Goal: Transaction & Acquisition: Download file/media

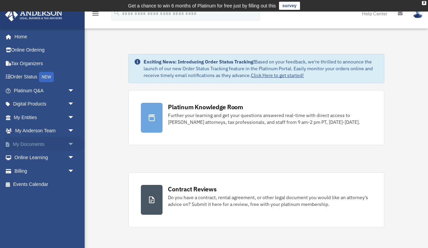
click at [40, 144] on link "My Documents arrow_drop_down" at bounding box center [45, 144] width 80 height 14
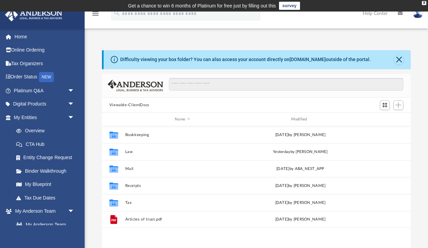
scroll to position [154, 309]
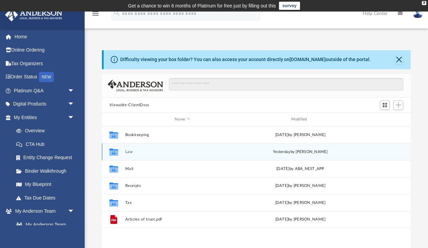
click at [150, 151] on button "Law" at bounding box center [182, 151] width 115 height 4
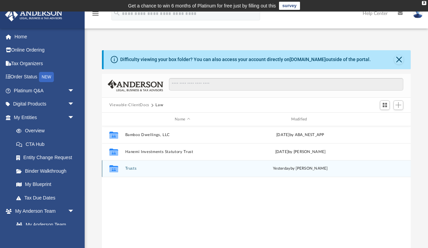
click at [138, 169] on button "Trusts" at bounding box center [182, 168] width 115 height 4
click at [154, 174] on div "Collaborated Folder Statutory Trusts Wed Jul 30 2025 by Nathaly Baltimore" at bounding box center [256, 168] width 309 height 17
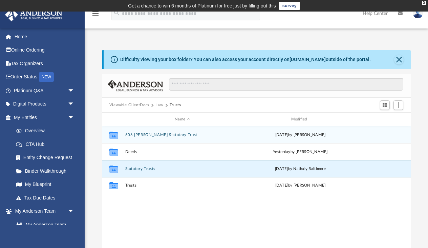
click at [162, 135] on button "606 Van Ness Statutory Trust" at bounding box center [182, 134] width 115 height 4
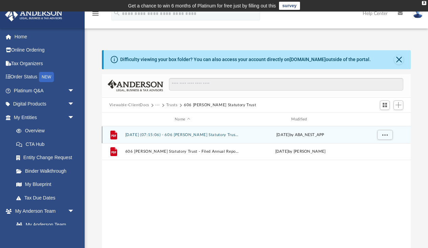
click at [203, 136] on button "2024.08.27 (07:15:06) - 606 Van Ness Statutory Trust - EIN Letter from IRS.pdf" at bounding box center [182, 134] width 115 height 4
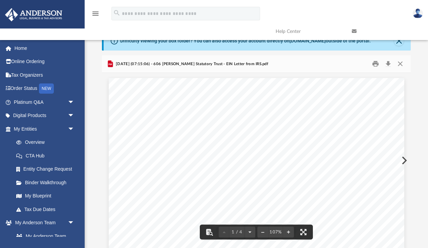
scroll to position [0, 0]
click at [401, 66] on button "Close" at bounding box center [400, 64] width 12 height 11
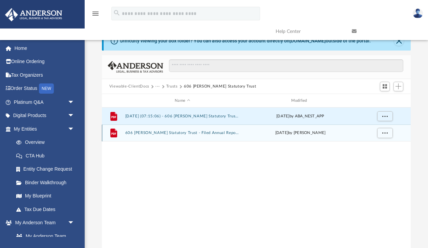
click at [198, 132] on button "606 Van Ness Statutory Trust - Filed Annual Report 2025.pdf" at bounding box center [182, 132] width 115 height 4
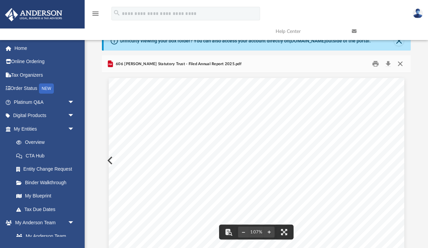
click at [400, 64] on button "Close" at bounding box center [400, 64] width 12 height 11
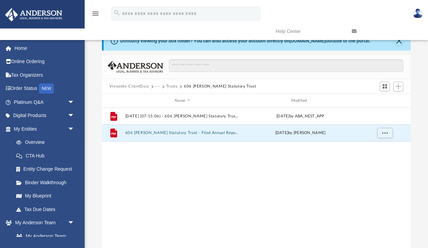
click at [173, 87] on button "Trusts" at bounding box center [172, 86] width 12 height 6
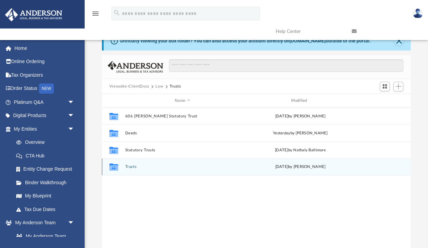
click at [139, 172] on div "Collaborated Folder Trusts Mon Sep 15 2025 by Lucianne Castillo" at bounding box center [256, 166] width 309 height 17
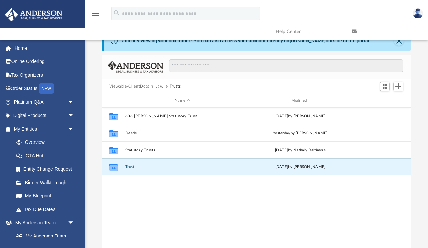
click at [139, 172] on div "Collaborated Folder Trusts Mon Sep 15 2025 by Lucianne Castillo" at bounding box center [256, 166] width 309 height 17
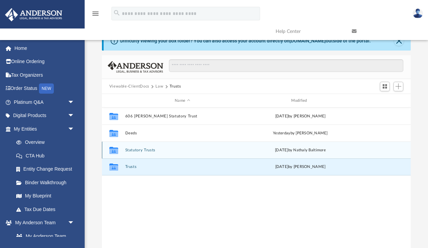
click at [143, 147] on div "Collaborated Folder Statutory Trusts Wed Jul 30 2025 by Nathaly Baltimore" at bounding box center [256, 149] width 309 height 17
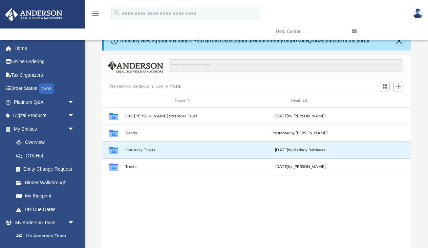
click at [110, 148] on icon "grid" at bounding box center [113, 150] width 9 height 5
click at [139, 150] on button "Statutory Trusts" at bounding box center [182, 150] width 115 height 4
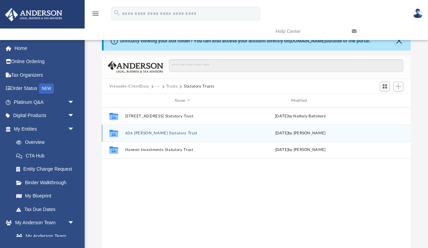
click at [159, 133] on button "606 Van Ness Statutory Trust" at bounding box center [182, 133] width 115 height 4
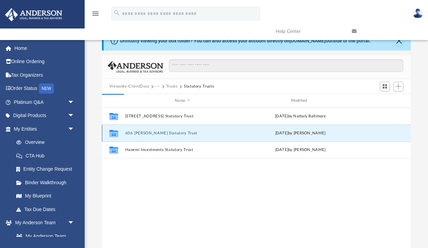
click at [159, 133] on button "606 Van Ness Statutory Trust" at bounding box center [182, 133] width 115 height 4
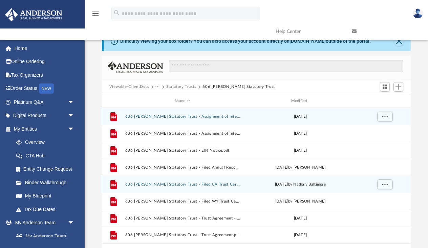
scroll to position [17, 0]
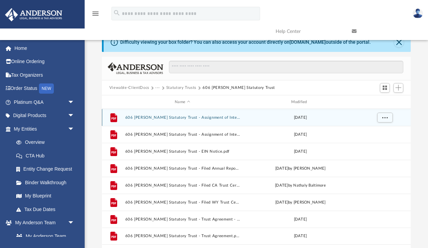
click at [188, 122] on div "File 606 Van Ness Statutory Trust - Assignment of Interest - DocuSigned.pdf Sat…" at bounding box center [256, 117] width 309 height 17
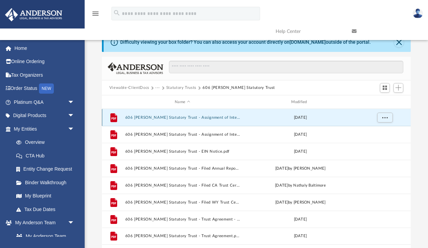
click at [188, 122] on div "File 606 Van Ness Statutory Trust - Assignment of Interest - DocuSigned.pdf Sat…" at bounding box center [256, 117] width 309 height 17
click at [191, 117] on button "606 Van Ness Statutory Trust - Assignment of Interest - DocuSigned.pdf" at bounding box center [182, 117] width 115 height 4
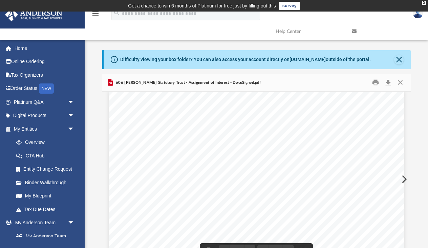
scroll to position [7, 0]
click at [397, 61] on button "Close" at bounding box center [398, 59] width 9 height 9
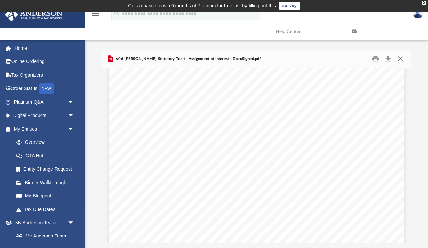
click at [401, 62] on button "Close" at bounding box center [400, 59] width 12 height 11
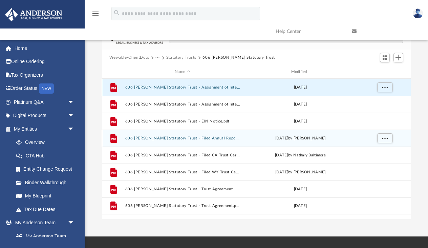
scroll to position [24, 0]
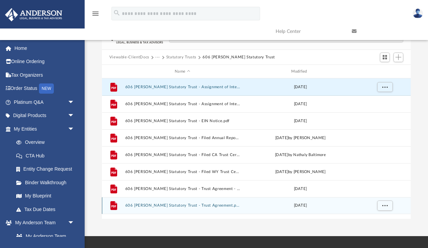
click at [202, 207] on button "606 Van Ness Statutory Trust - Trust Agreement.pdf" at bounding box center [182, 205] width 115 height 4
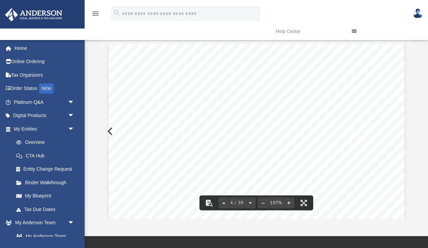
scroll to position [1292, 0]
click at [309, 127] on div "Agreement of 606 Van Ness Statutory Trust Page 1 of 19 THIS AGREEMENT AND TRUST…" at bounding box center [257, 126] width 296 height 383
click at [110, 130] on div "Agreement of 606 Van Ness Statutory Trust Page 1 of 19 THIS AGREEMENT AND TRUST…" at bounding box center [257, 126] width 296 height 383
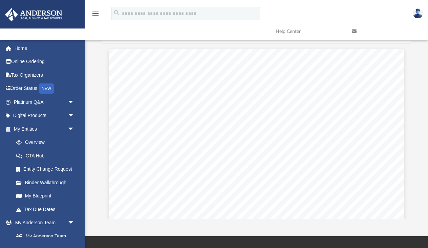
scroll to position [0, 0]
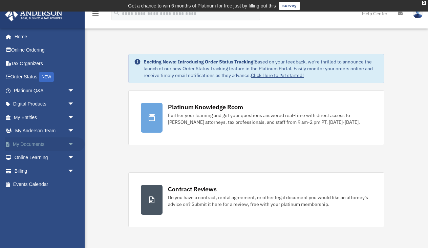
click at [48, 145] on link "My Documents arrow_drop_down" at bounding box center [45, 144] width 80 height 14
click at [72, 143] on span "arrow_drop_down" at bounding box center [75, 144] width 14 height 14
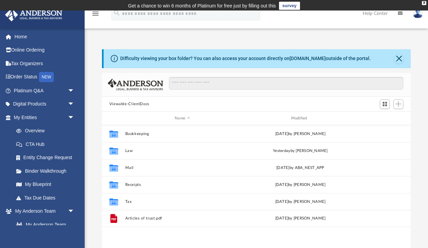
scroll to position [154, 309]
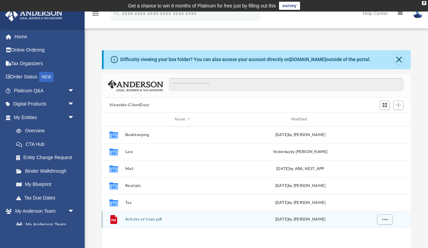
click at [134, 221] on button "Articles of trust.pdf" at bounding box center [182, 219] width 115 height 4
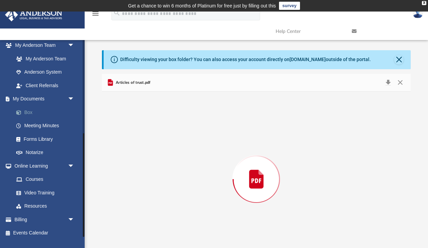
scroll to position [177, 0]
click at [38, 95] on link "My Documents arrow_drop_down" at bounding box center [45, 99] width 80 height 14
click at [38, 136] on link "Forms Library" at bounding box center [46, 139] width 75 height 14
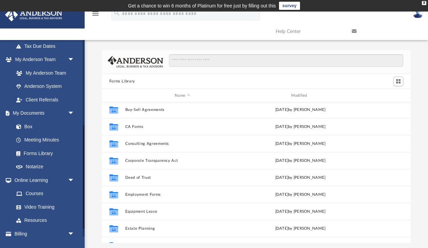
scroll to position [163, 0]
click at [26, 120] on link "Box" at bounding box center [46, 126] width 75 height 14
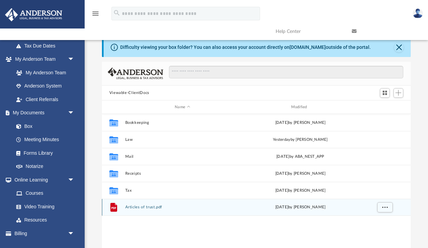
scroll to position [16, 0]
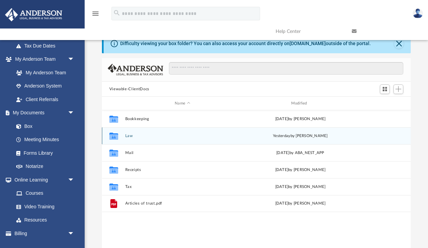
click at [138, 133] on div "Collaborated Folder Law yesterday by Michelle Frank" at bounding box center [256, 135] width 309 height 17
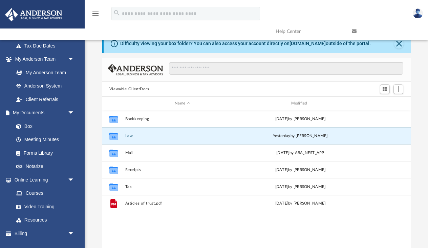
click at [129, 138] on div "Collaborated Folder Law yesterday by Michelle Frank" at bounding box center [256, 135] width 309 height 17
click at [126, 139] on div "Collaborated Folder Law yesterday by Michelle Frank" at bounding box center [256, 135] width 309 height 17
click at [286, 134] on span "yesterday" at bounding box center [281, 136] width 17 height 4
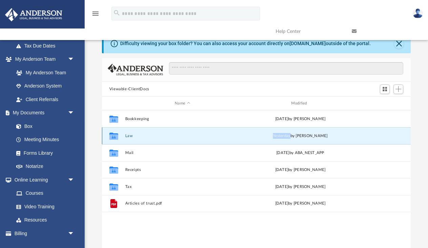
click at [286, 134] on span "yesterday" at bounding box center [281, 136] width 17 height 4
click at [112, 135] on icon "grid" at bounding box center [113, 136] width 9 height 5
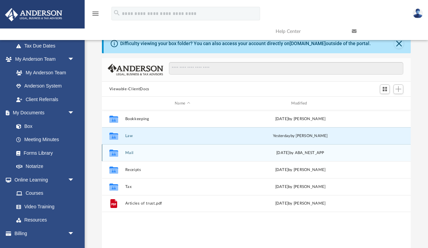
click at [182, 145] on div "Collaborated Folder Mail Wed Jul 30 2025 by ABA_NEST_APP" at bounding box center [256, 152] width 309 height 17
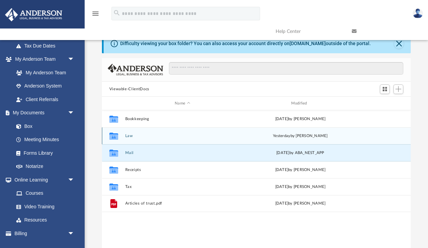
click at [182, 137] on button "Law" at bounding box center [182, 135] width 115 height 4
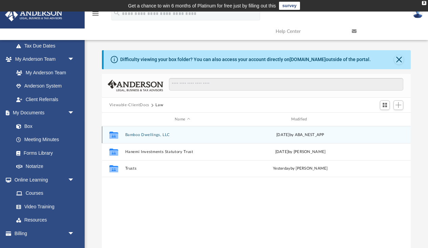
scroll to position [0, 0]
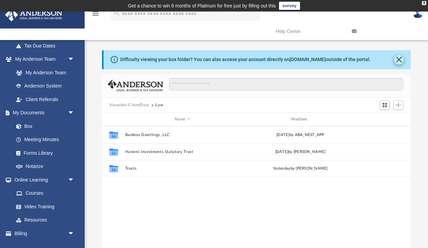
click at [402, 60] on button "Close" at bounding box center [398, 59] width 9 height 9
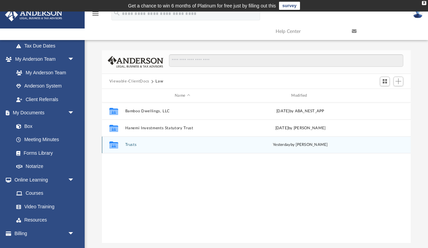
click at [160, 141] on div "Collaborated Folder Trusts yesterday by Michelle Frank" at bounding box center [256, 144] width 309 height 17
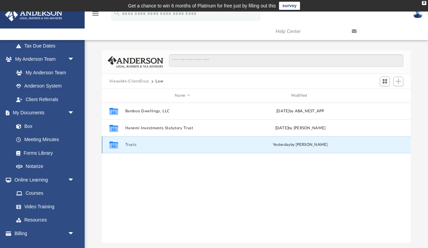
click at [136, 145] on button "Trusts" at bounding box center [182, 144] width 115 height 4
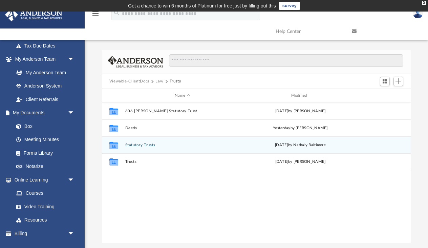
click at [137, 146] on button "Statutory Trusts" at bounding box center [182, 145] width 115 height 4
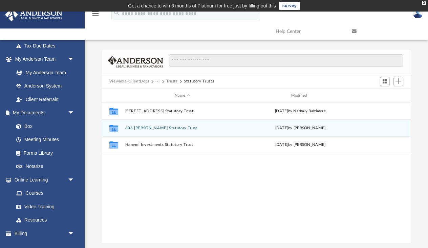
click at [143, 129] on button "606 Van Ness Statutory Trust" at bounding box center [182, 128] width 115 height 4
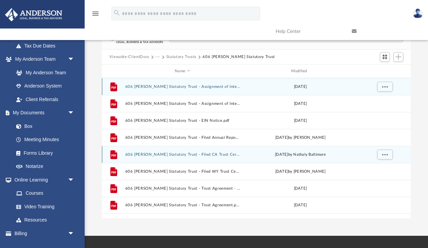
scroll to position [27, 0]
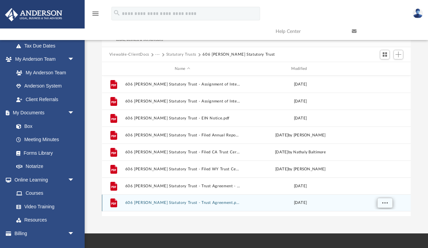
click at [384, 202] on span "More options" at bounding box center [384, 203] width 5 height 4
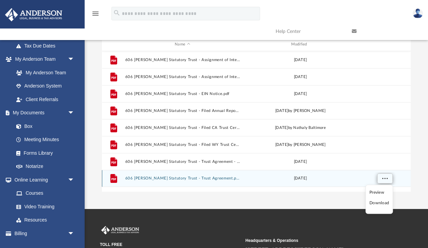
scroll to position [59, 0]
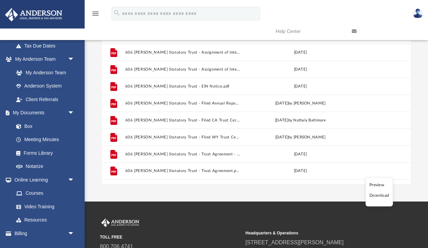
click at [306, 191] on div "App sarah.pace@gmail.com Sign Out sarah.pace@gmail.com Home Online Ordering Tax…" at bounding box center [214, 77] width 428 height 248
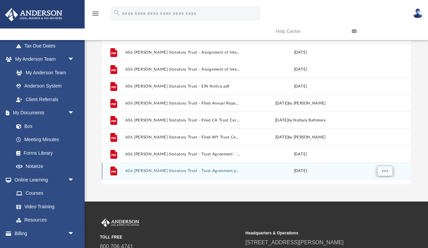
click at [392, 173] on button "More options" at bounding box center [385, 171] width 16 height 10
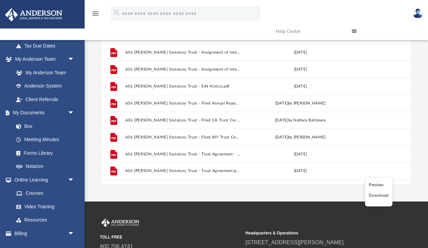
click at [380, 196] on li "Download" at bounding box center [379, 195] width 20 height 7
